Goal: Transaction & Acquisition: Purchase product/service

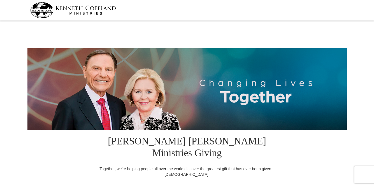
select select "GA"
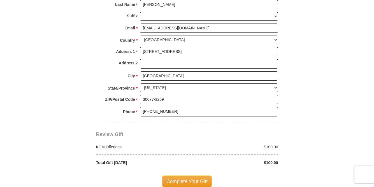
scroll to position [422, 0]
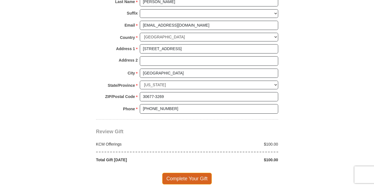
click at [191, 173] on span "Complete Your Gift" at bounding box center [187, 179] width 50 height 12
